Goal: Task Accomplishment & Management: Manage account settings

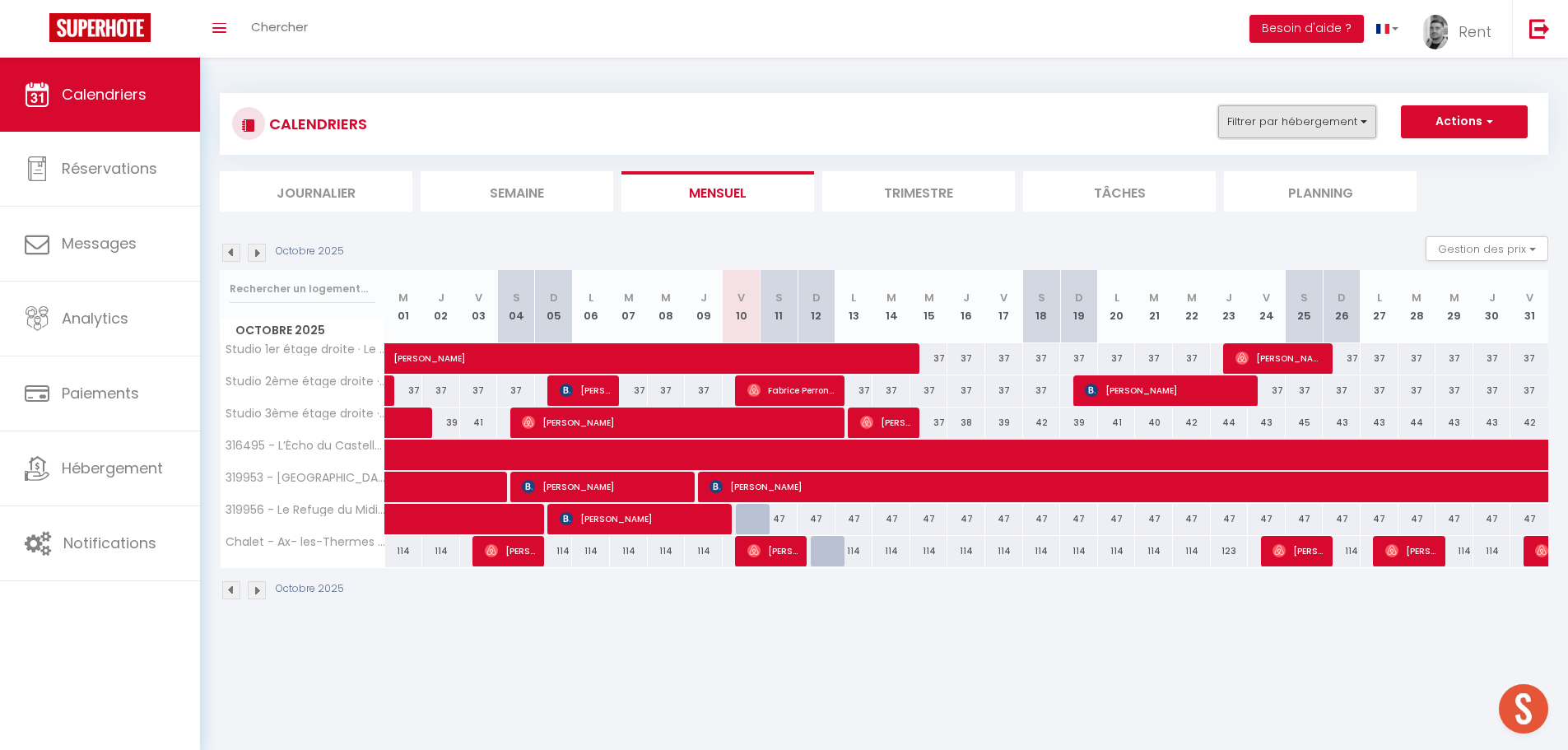
click at [1287, 112] on button "Filtrer par hébergement" at bounding box center [1298, 122] width 158 height 33
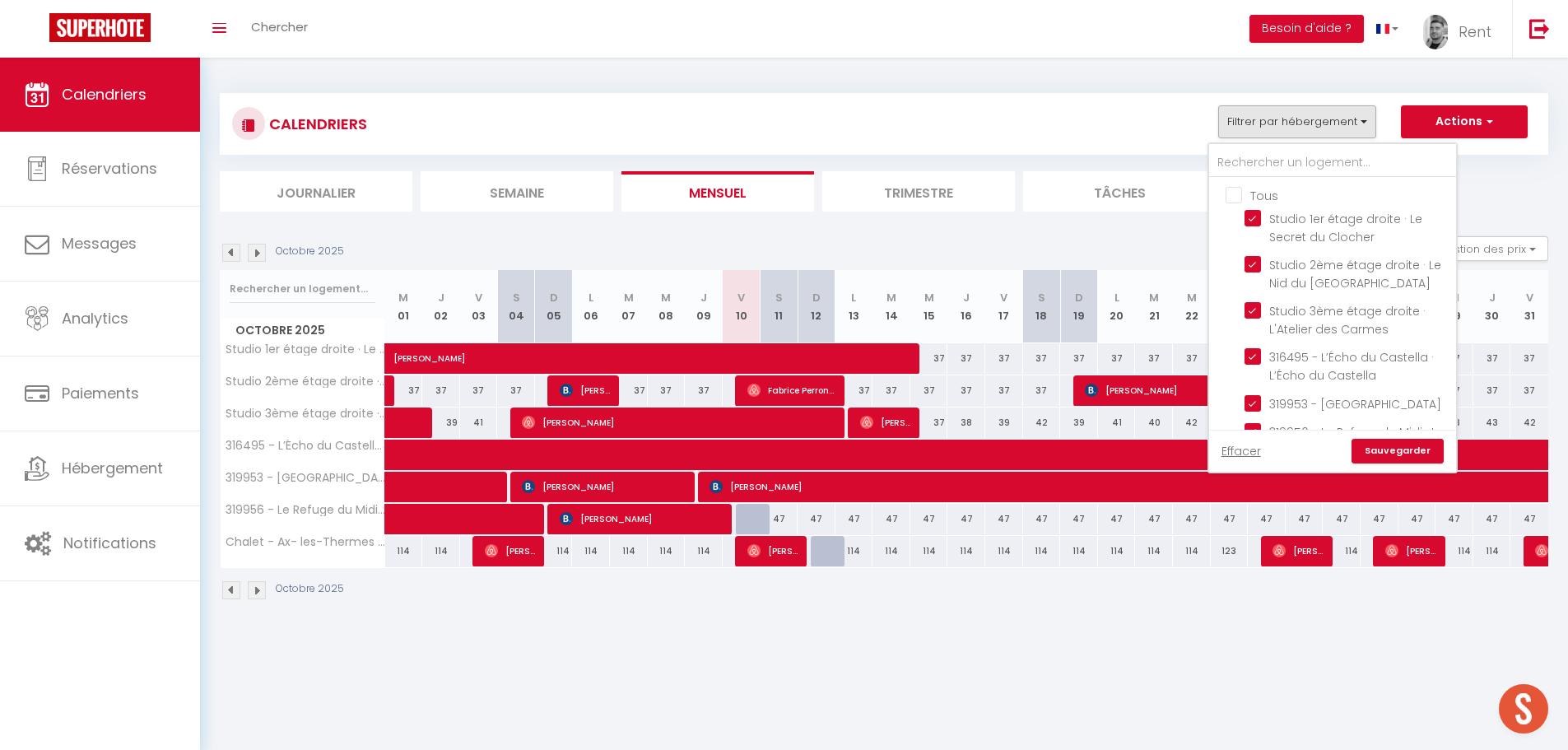
click at [1235, 193] on input "Tous" at bounding box center [1350, 194] width 247 height 17
checkbox input "false"
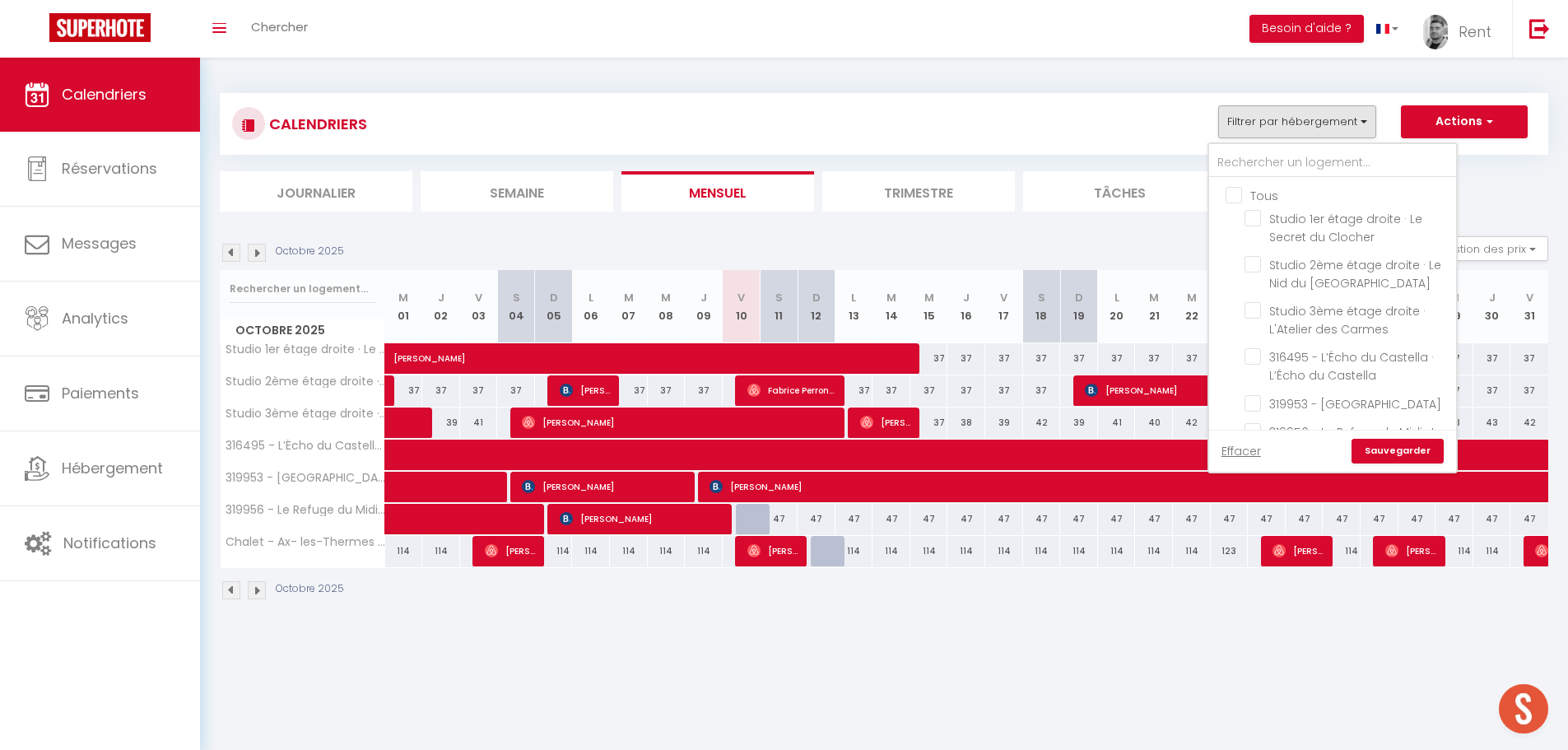
checkbox input "false"
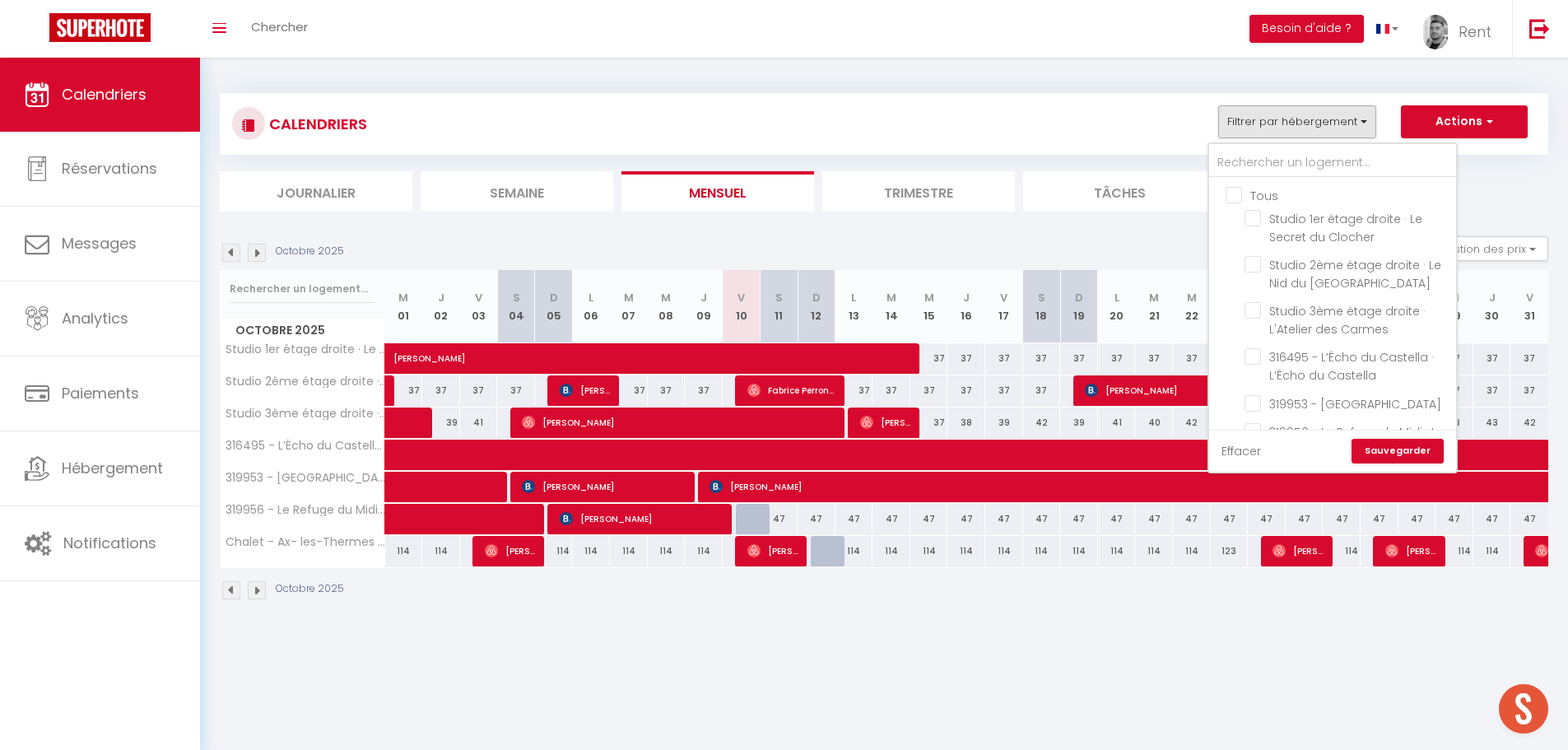
click at [1249, 455] on link "Effacer" at bounding box center [1241, 451] width 39 height 18
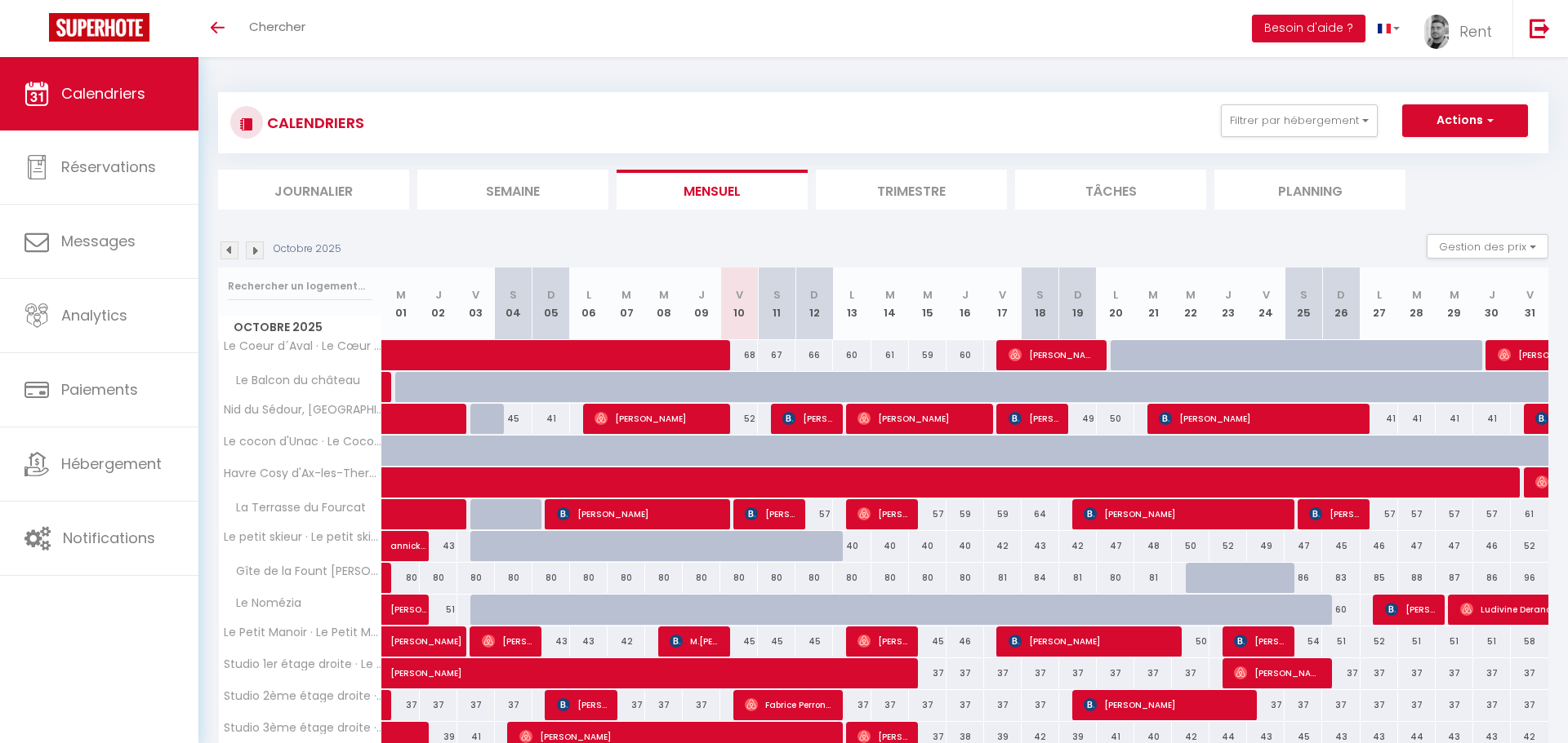
click at [1265, 112] on button "Filtrer par hébergement" at bounding box center [1299, 121] width 157 height 33
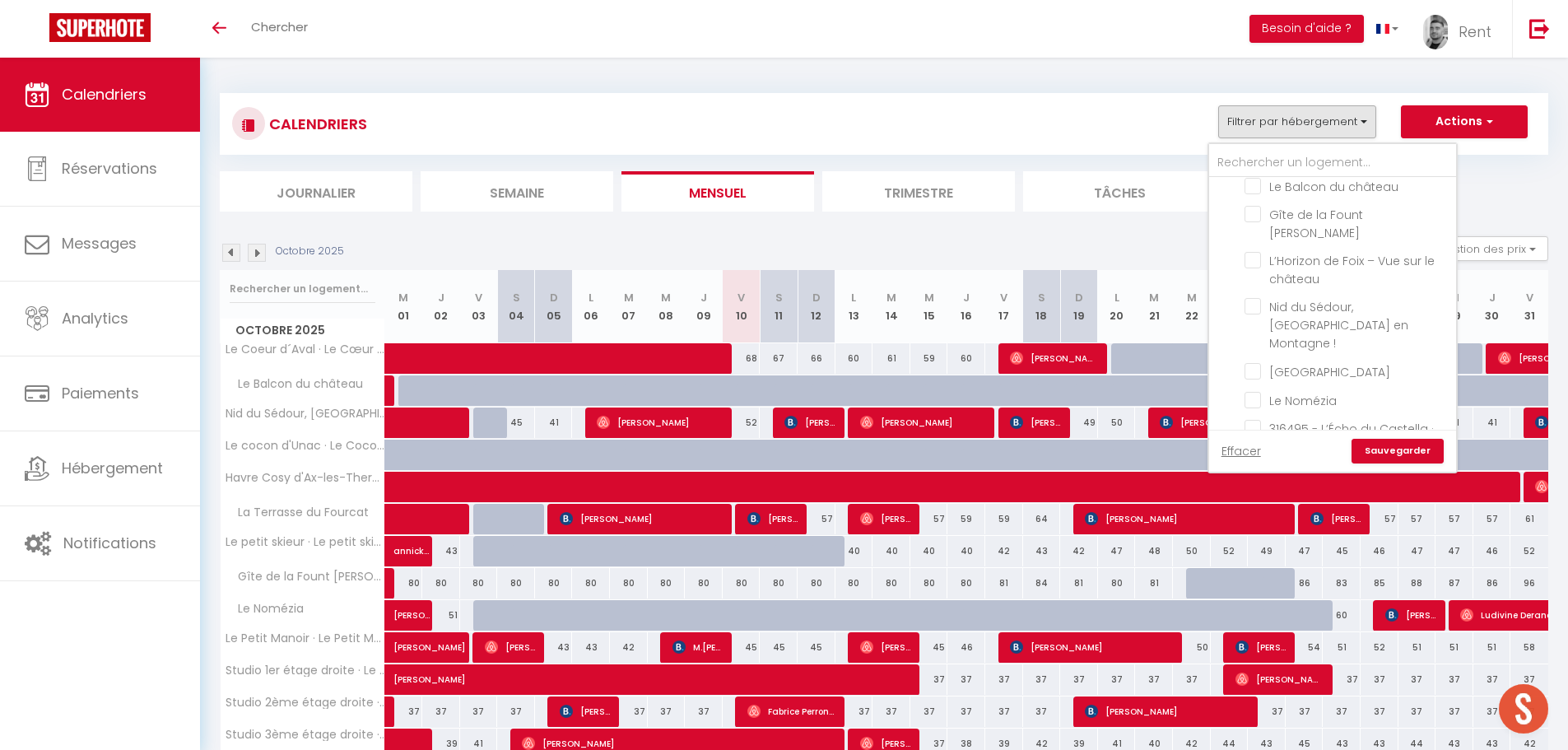
scroll to position [906, 0]
click at [1256, 321] on input "[GEOGRAPHIC_DATA]" at bounding box center [1347, 329] width 206 height 17
checkbox input "true"
checkbox input "false"
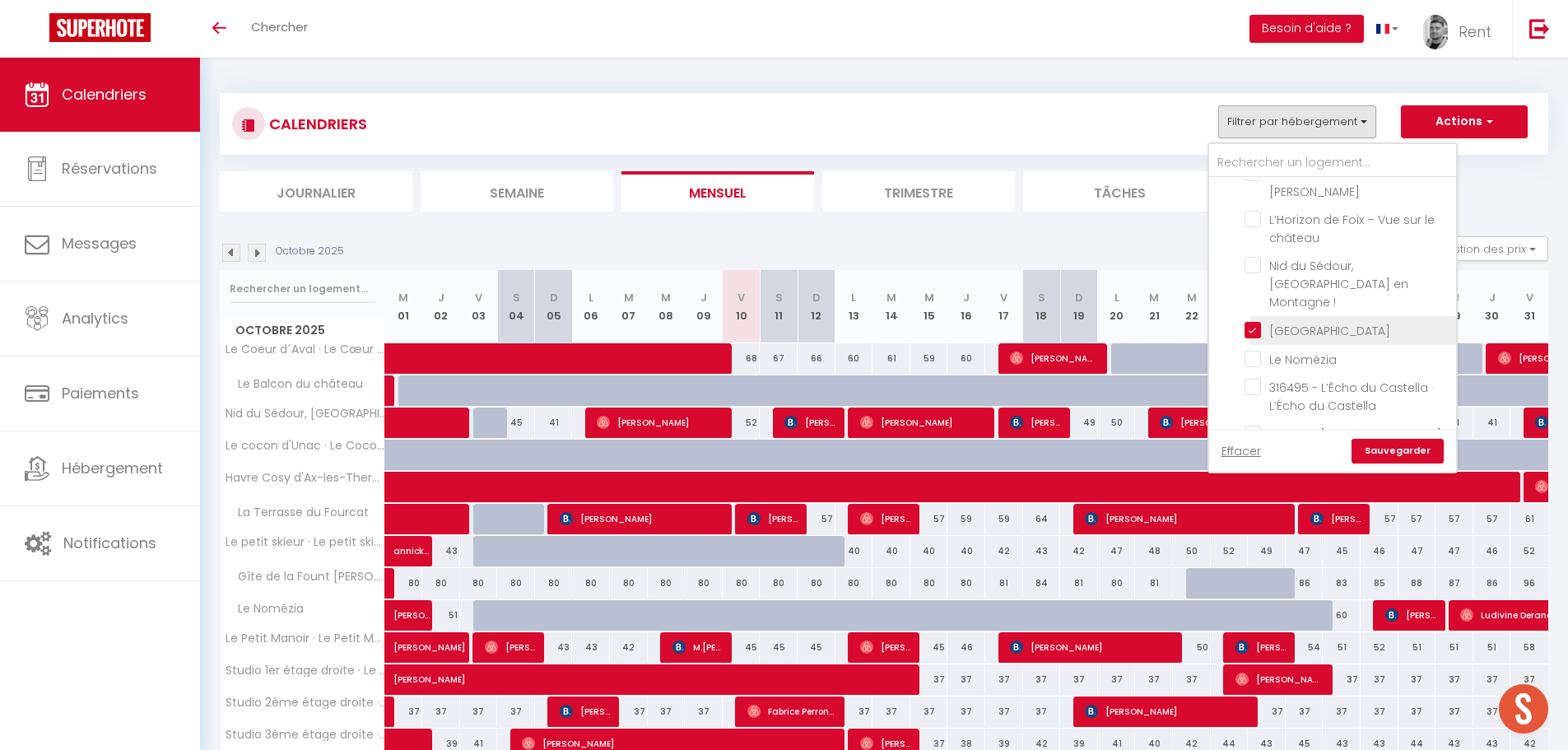
checkbox input "false"
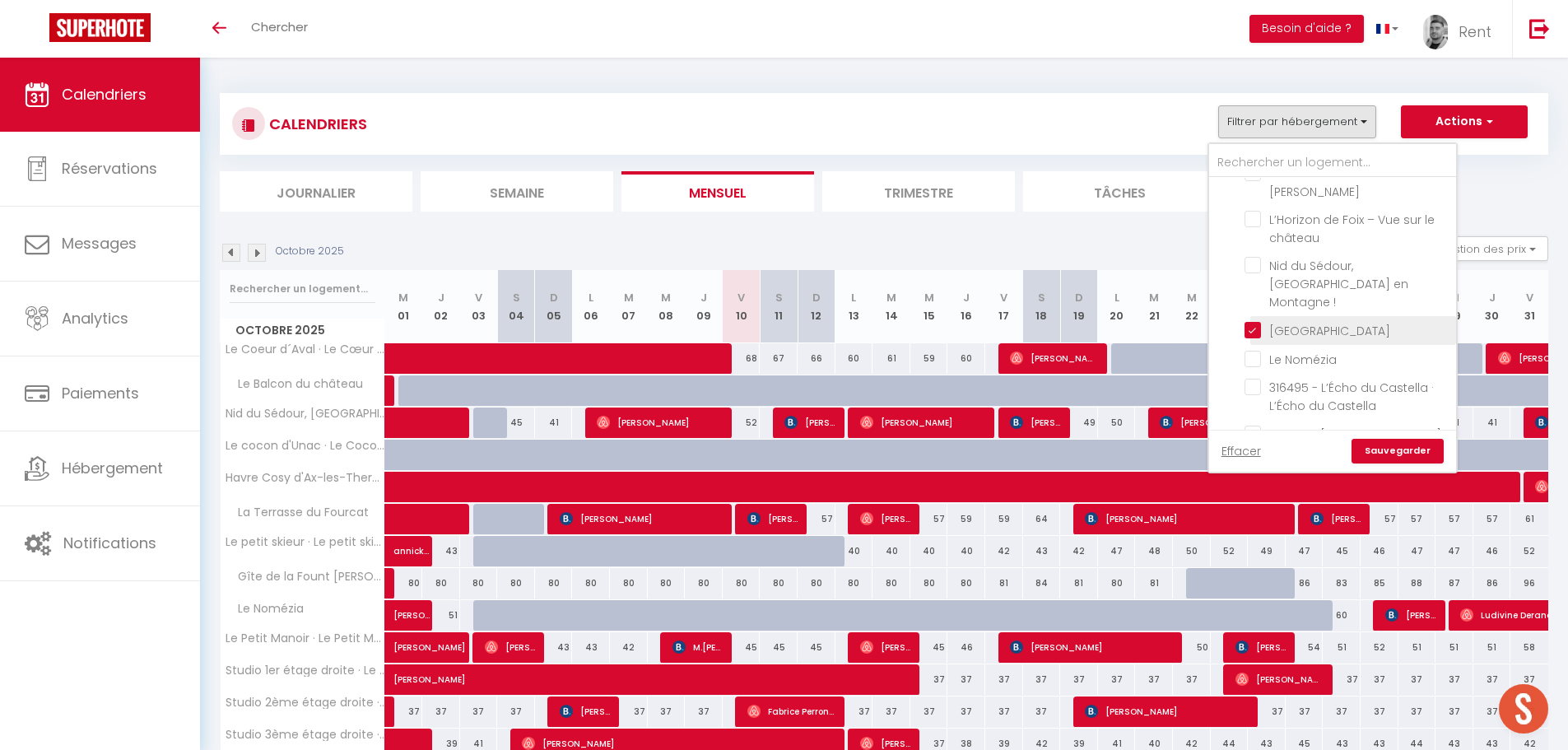
checkbox input "false"
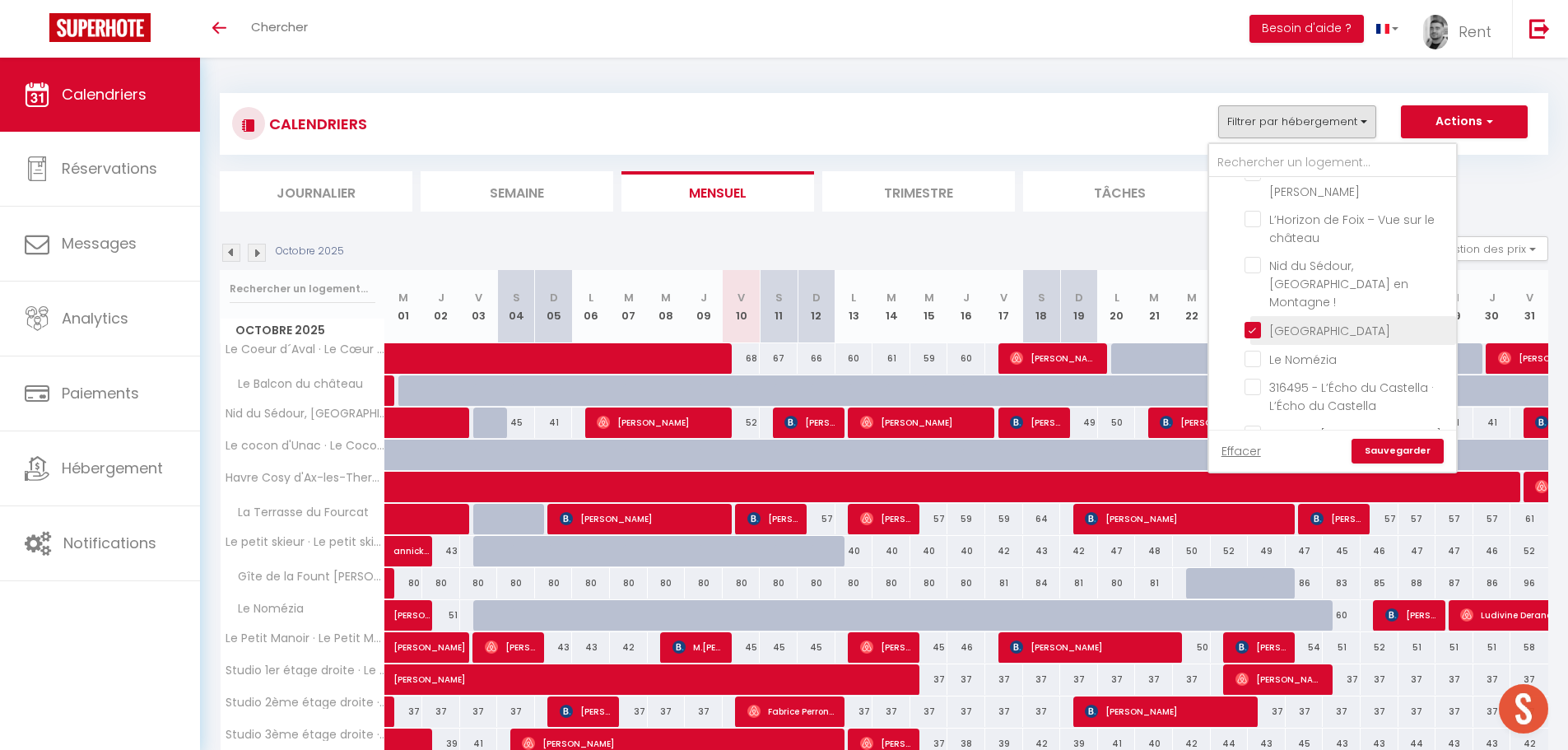
checkbox input "false"
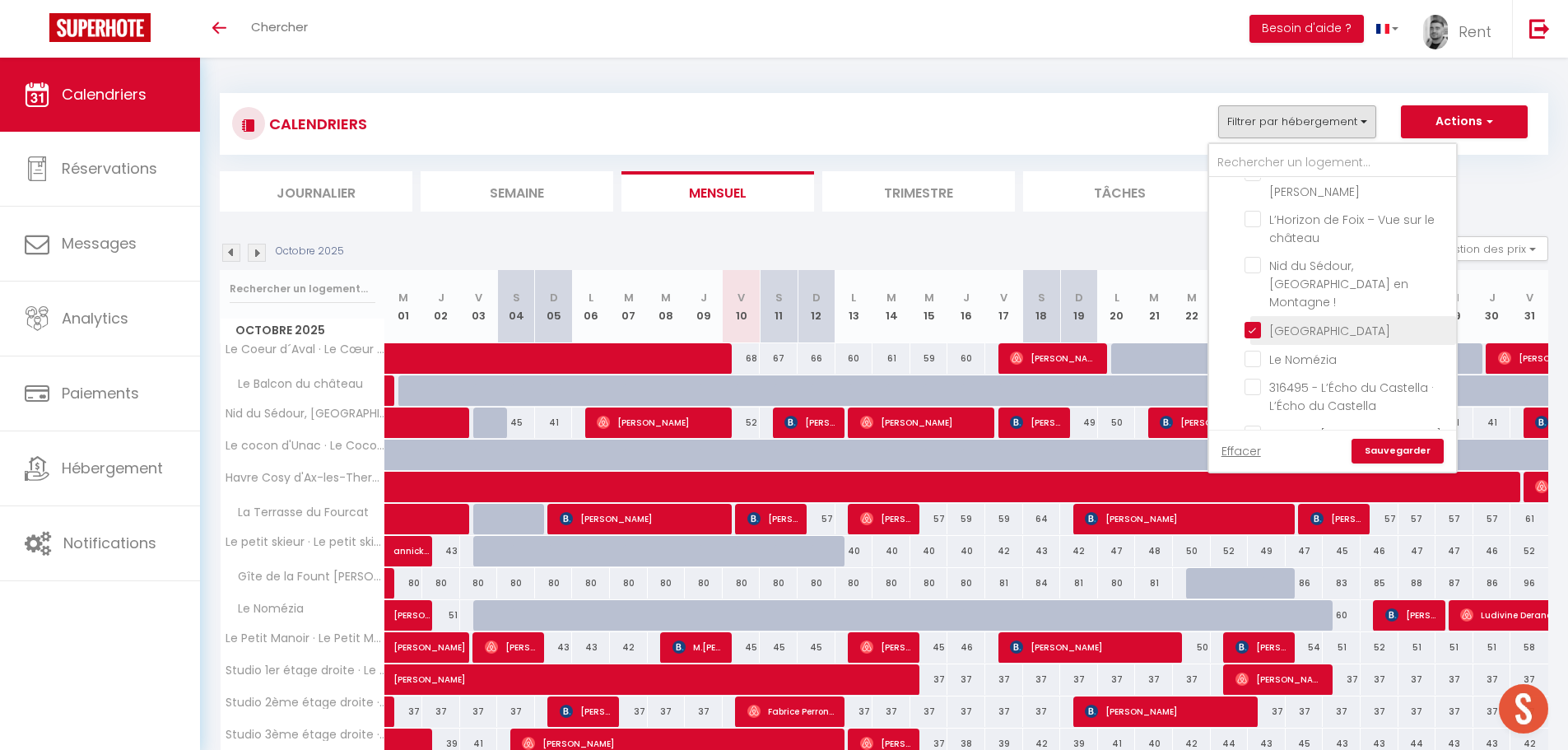
checkbox input "false"
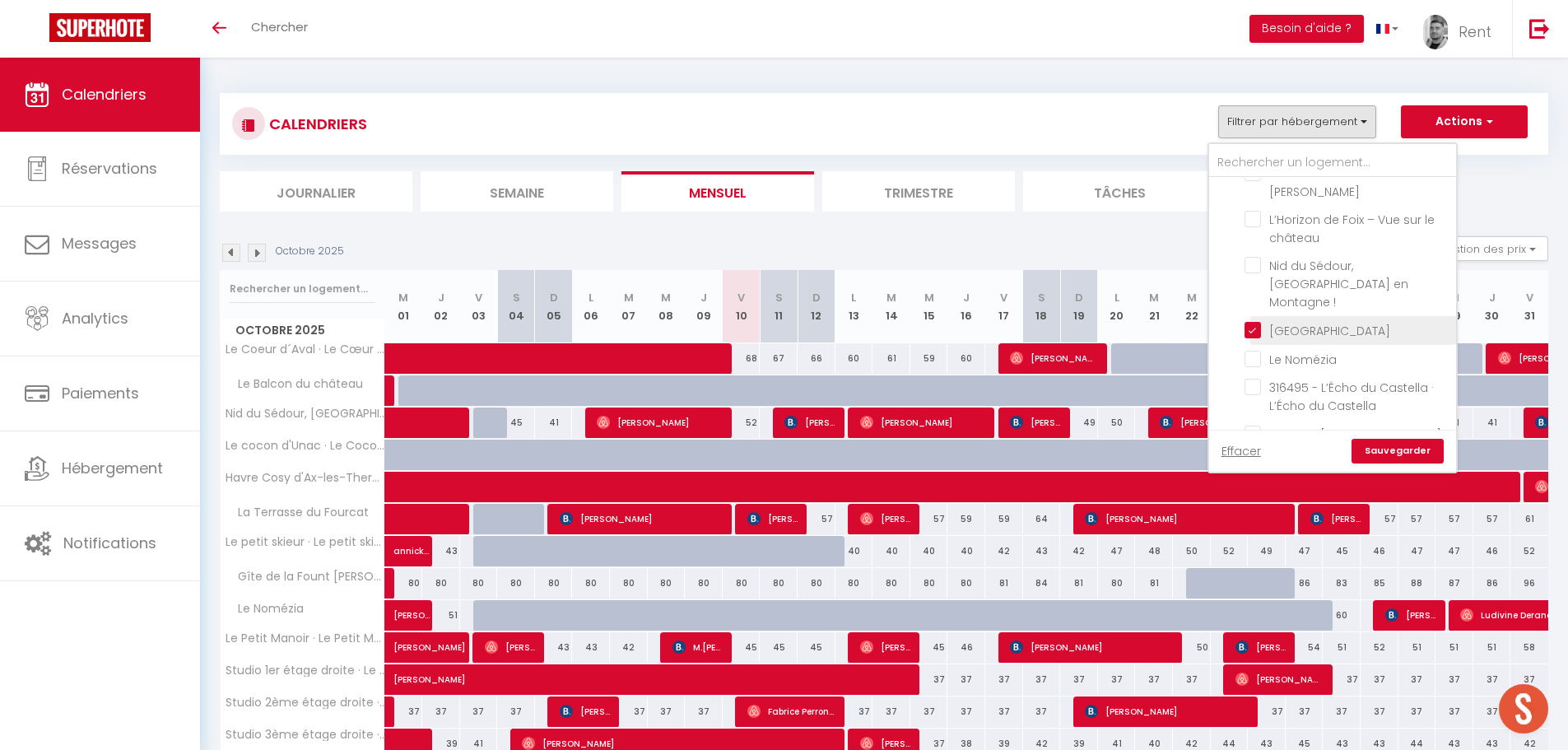
checkbox input "false"
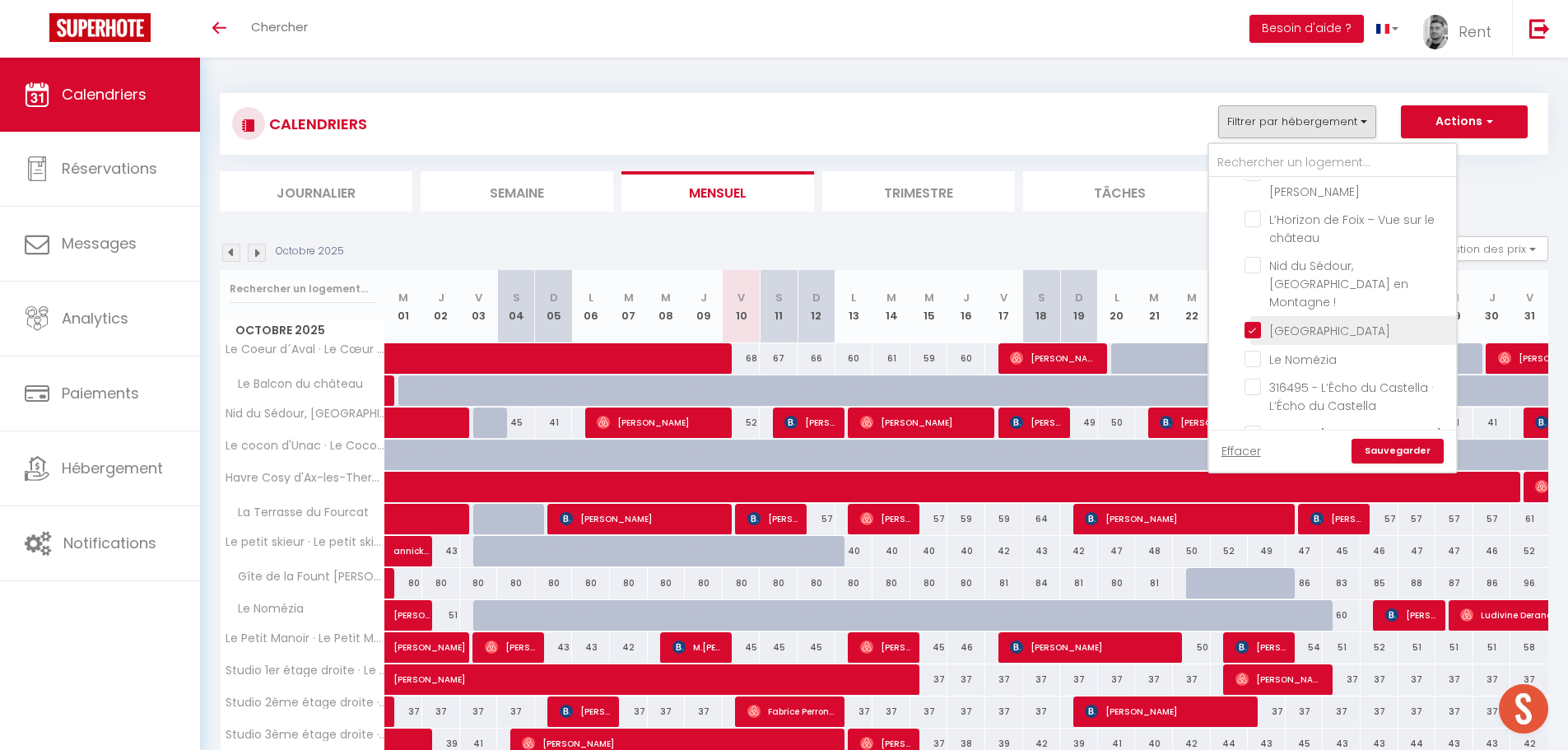
checkbox input "false"
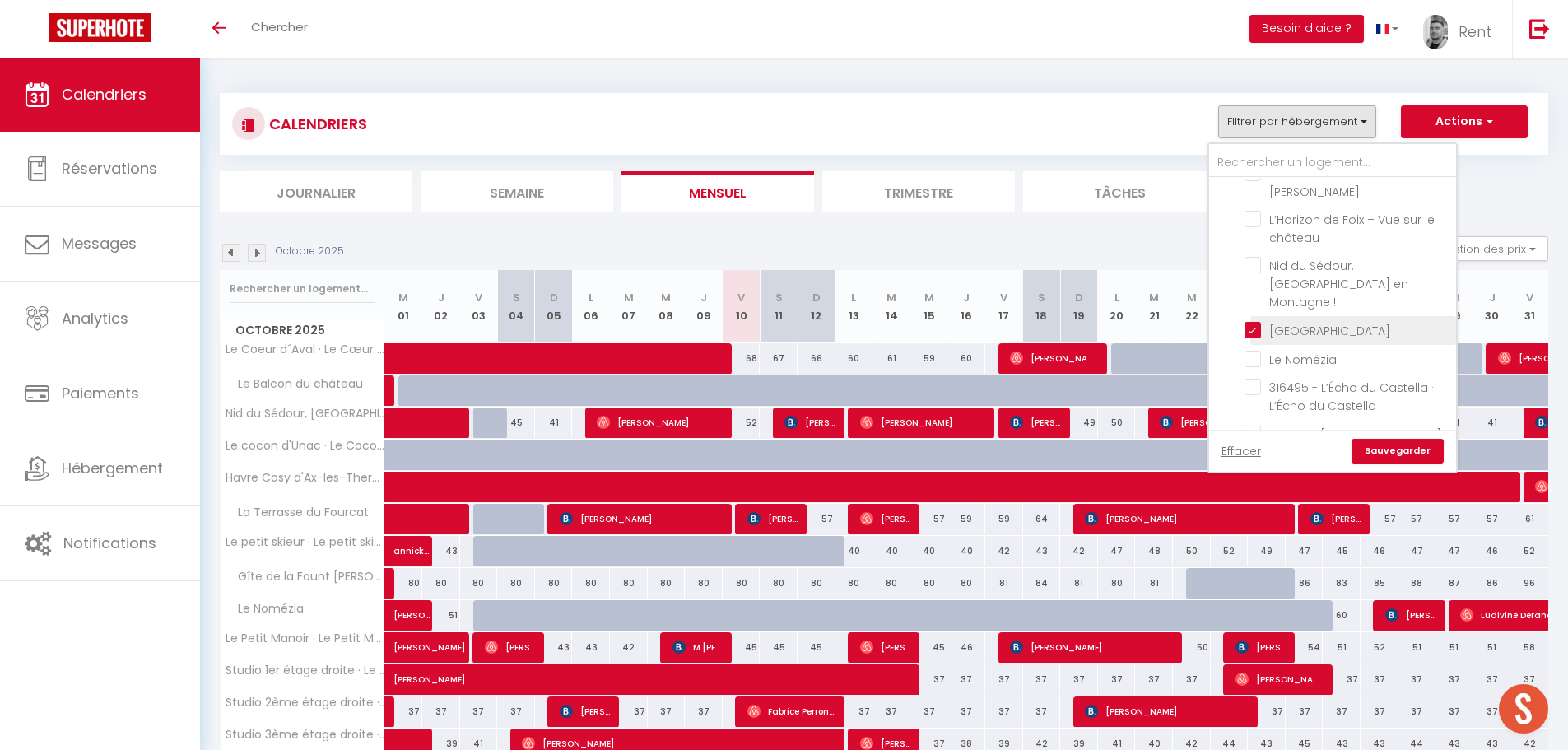
checkbox input "false"
click at [1396, 449] on link "Sauvegarder" at bounding box center [1398, 452] width 92 height 24
select select
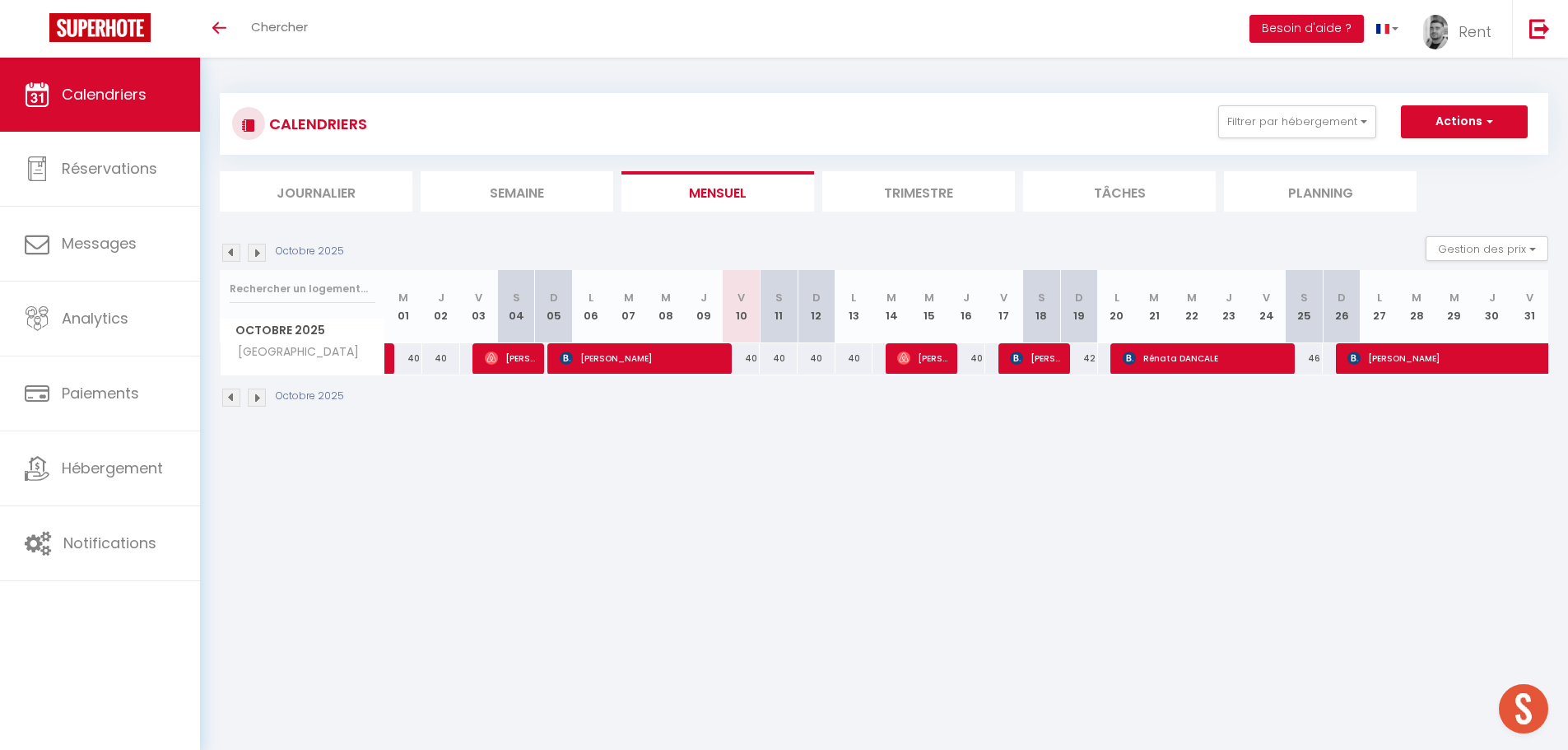
click at [740, 363] on div "40" at bounding box center [742, 358] width 38 height 30
type input "40"
select select "1"
type input "Ven 10 Octobre 2025"
type input "Sam 11 Octobre 2025"
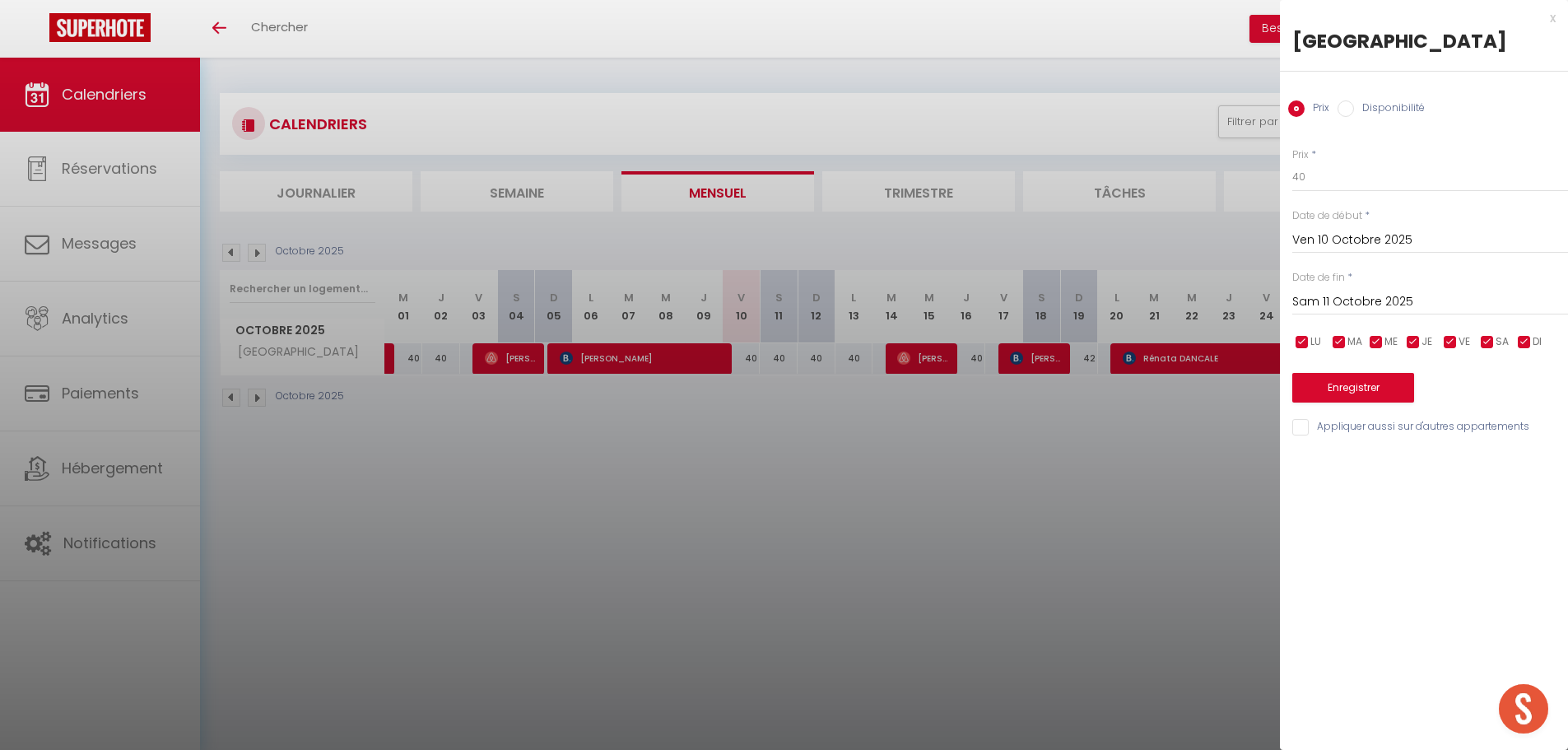
click at [1373, 115] on label "Disponibilité" at bounding box center [1389, 109] width 70 height 18
click at [1354, 115] on input "Disponibilité" at bounding box center [1345, 108] width 17 height 17
radio input "true"
radio input "false"
click at [1317, 188] on select "Disponible Indisponible" at bounding box center [1430, 177] width 276 height 31
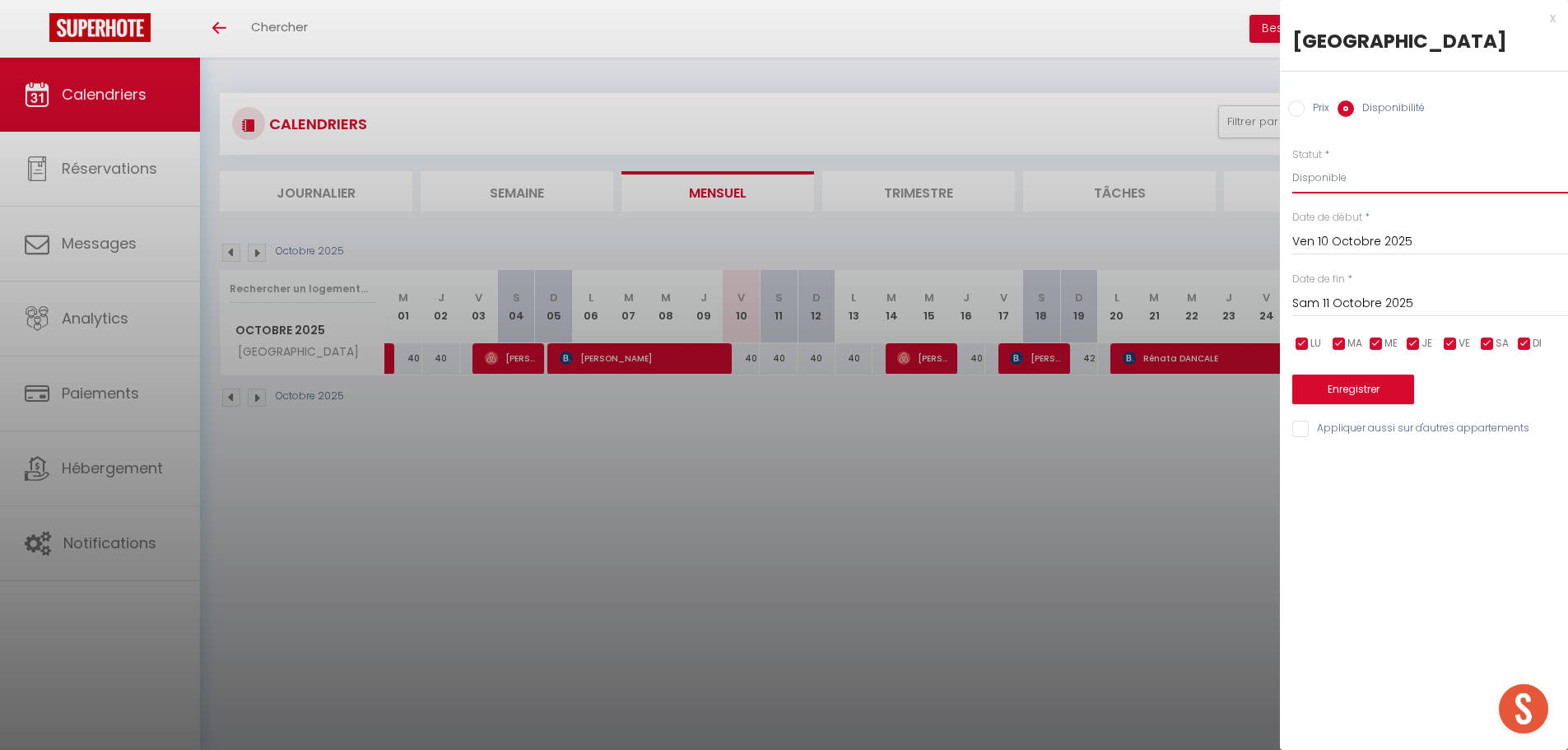
select select "0"
click at [1292, 162] on select "Disponible Indisponible" at bounding box center [1430, 177] width 276 height 31
click at [1359, 388] on button "Enregistrer" at bounding box center [1353, 390] width 122 height 30
